Goal: Task Accomplishment & Management: Manage account settings

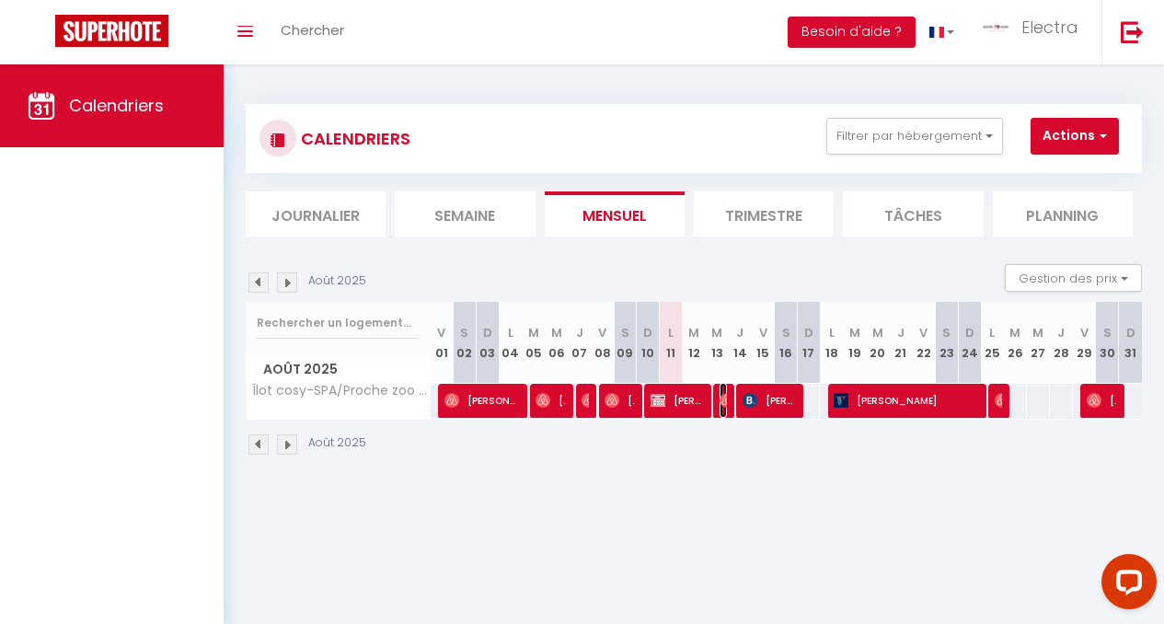
click at [720, 392] on span "[PERSON_NAME]" at bounding box center [723, 400] width 7 height 35
select select "OK"
select select "0"
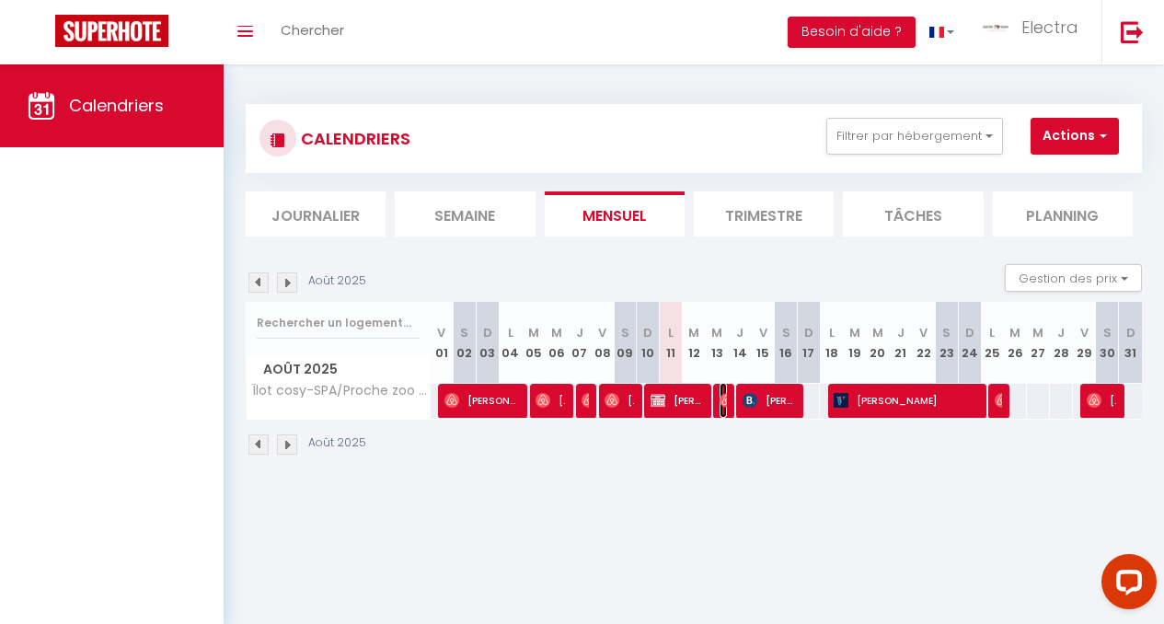
select select "1"
select select
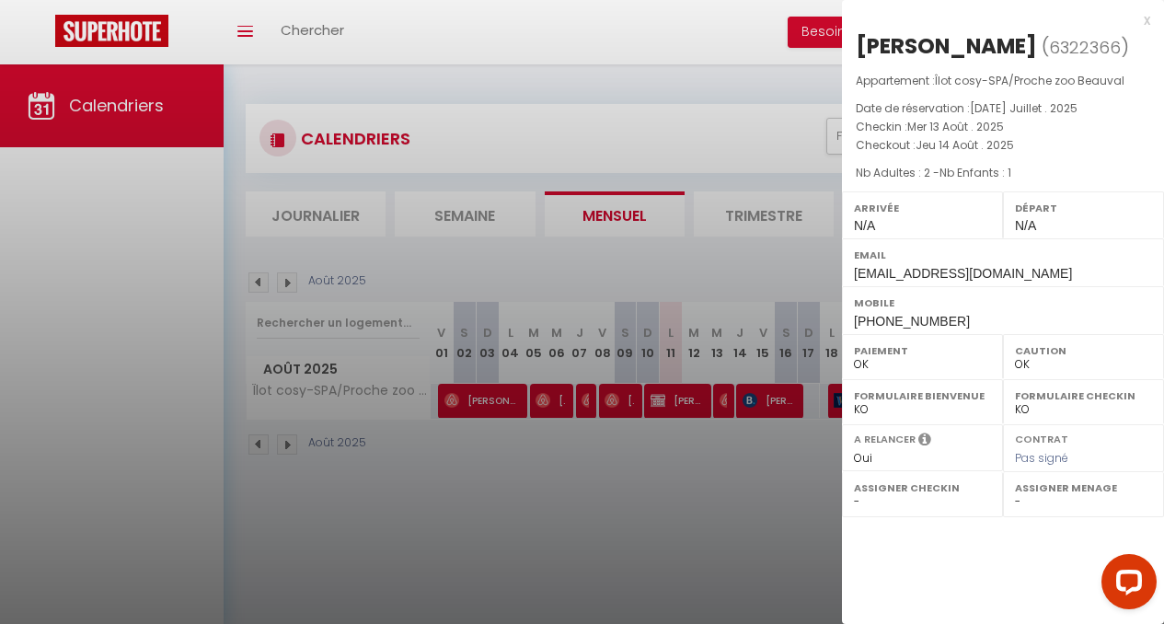
click at [712, 319] on div at bounding box center [582, 312] width 1164 height 624
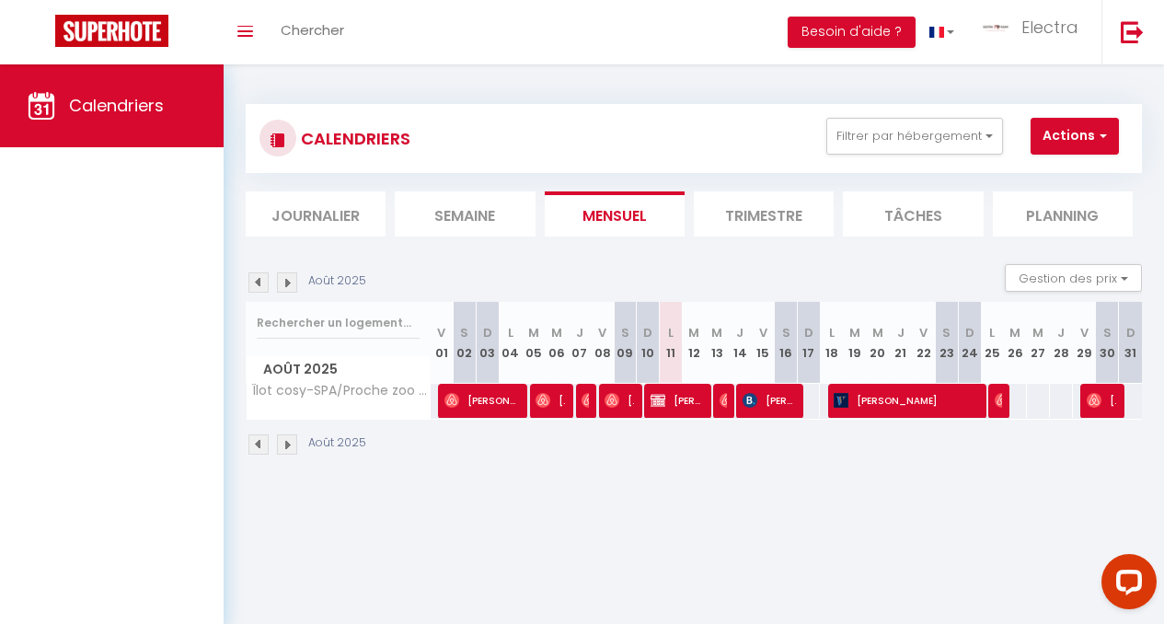
click at [637, 411] on div at bounding box center [631, 401] width 23 height 35
click at [680, 401] on span "[PERSON_NAME] LBC" at bounding box center [677, 400] width 52 height 35
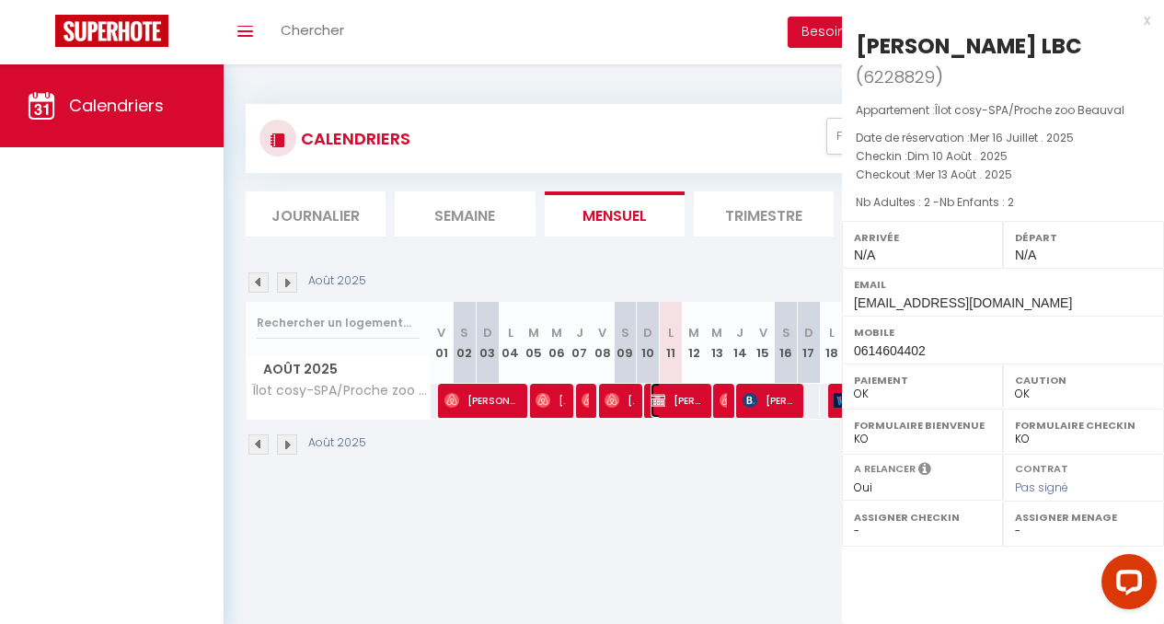
select select "KO"
select select "39713"
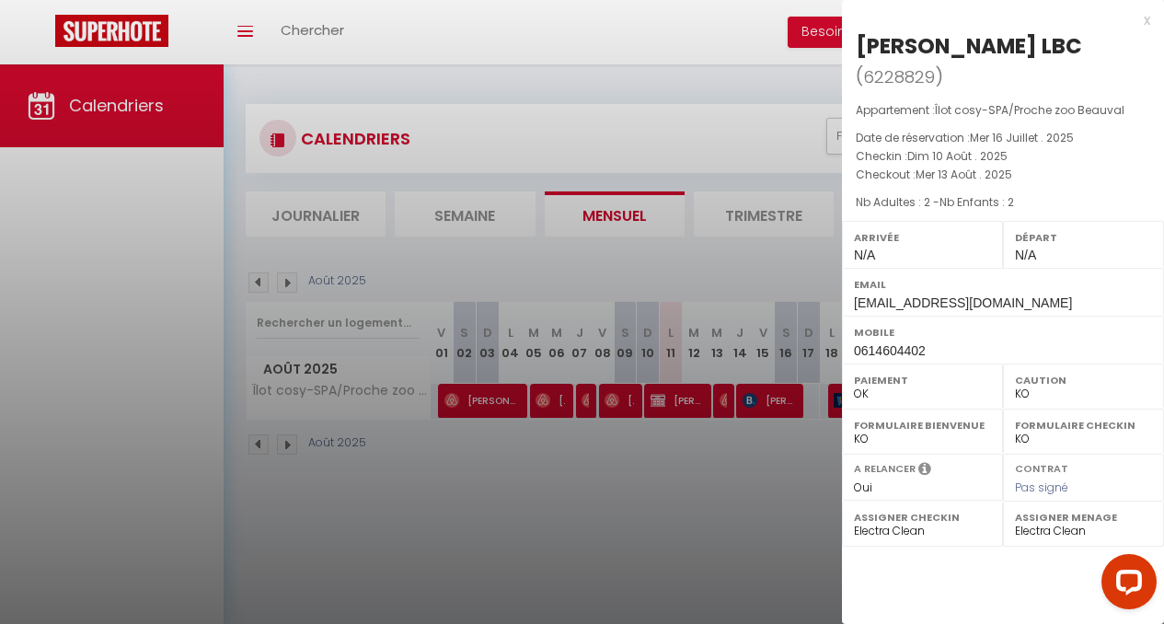
click at [675, 478] on div at bounding box center [582, 312] width 1164 height 624
